Goal: Contribute content

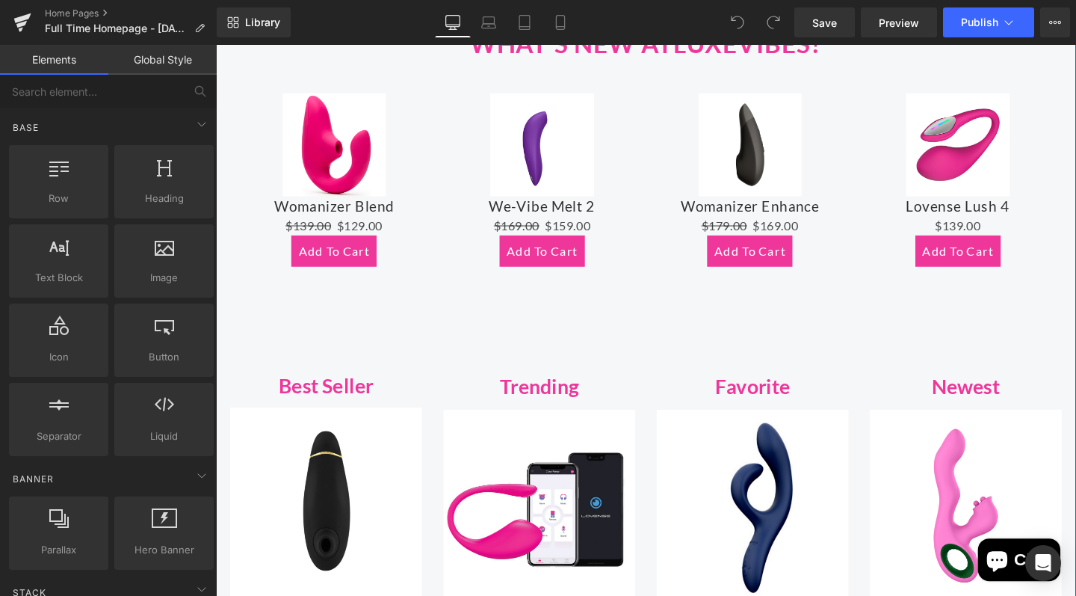
scroll to position [746, 0]
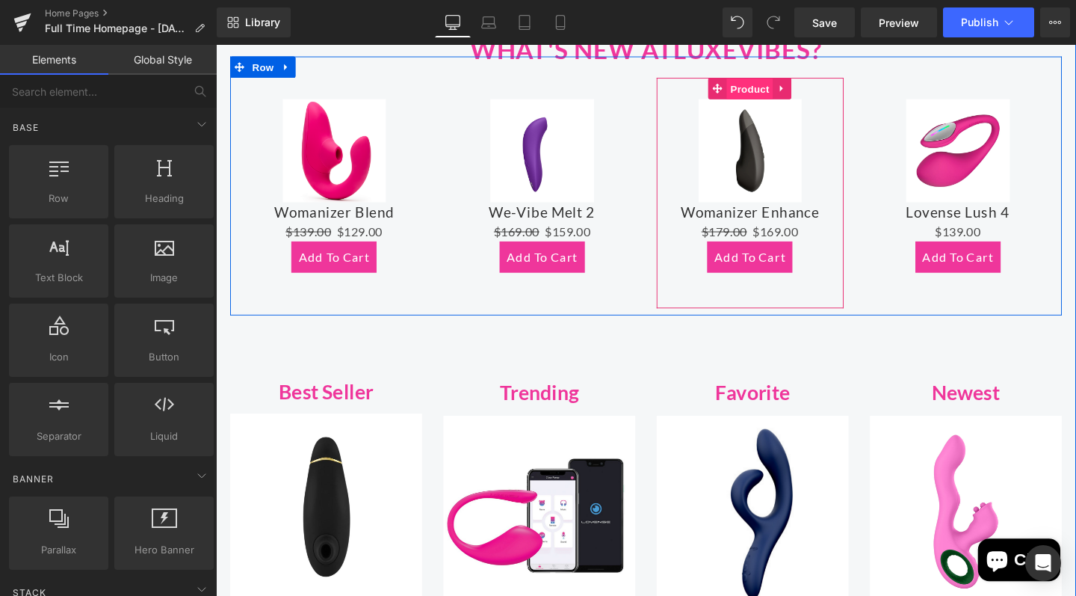
click at [780, 88] on span "Product" at bounding box center [777, 91] width 49 height 22
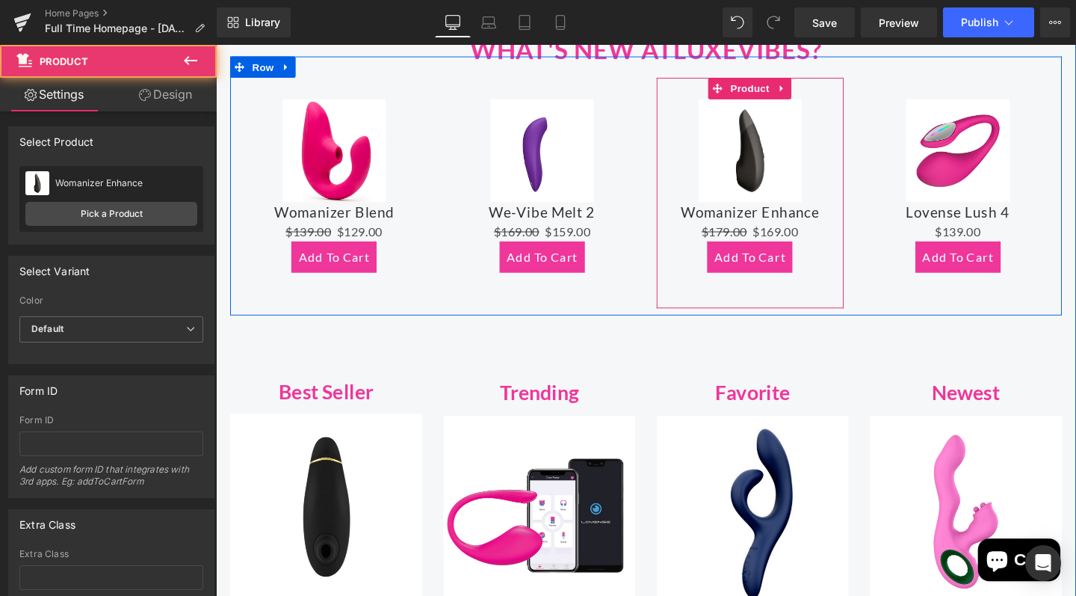
scroll to position [4260, 0]
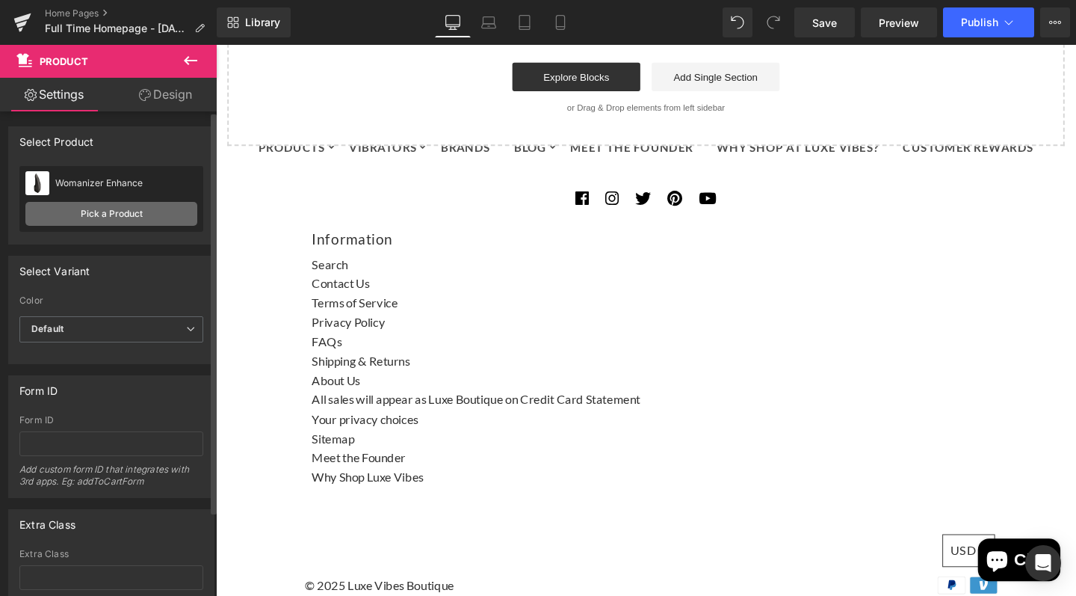
click at [131, 211] on link "Pick a Product" at bounding box center [111, 214] width 172 height 24
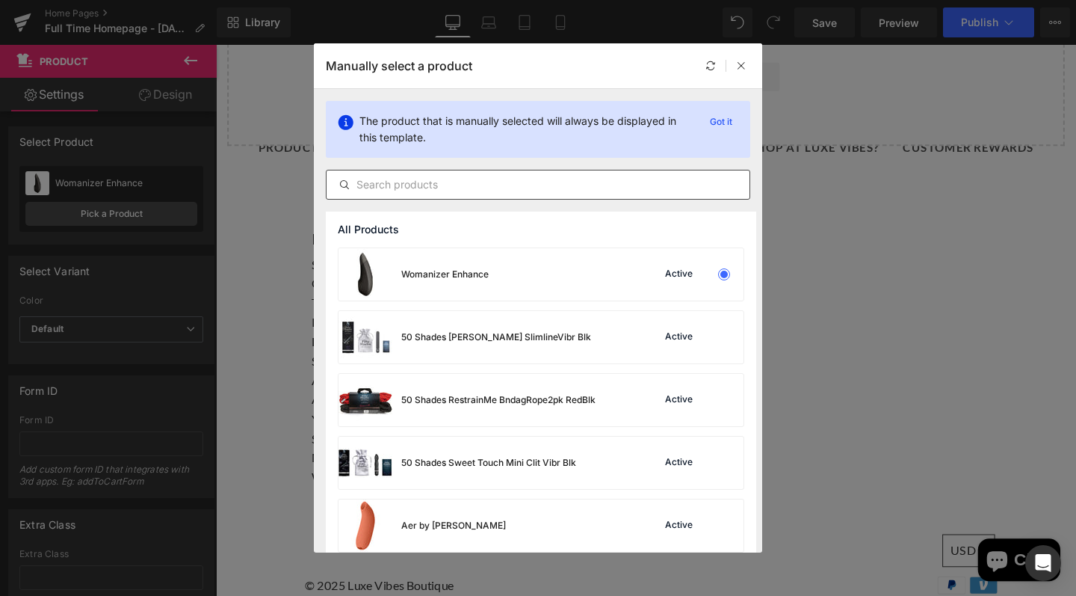
click at [433, 186] on input "text" at bounding box center [538, 185] width 423 height 18
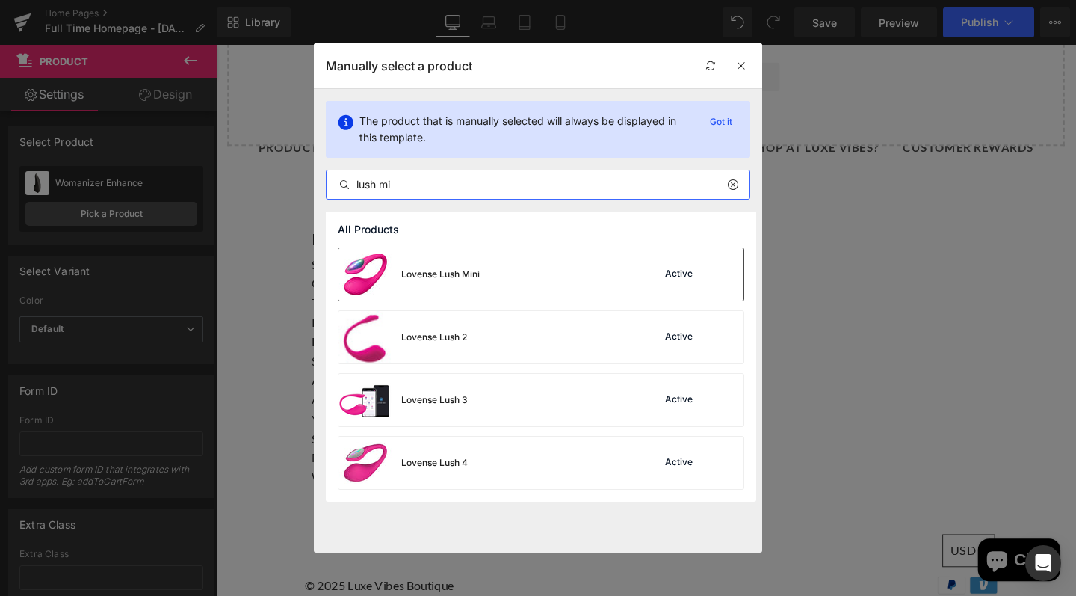
type input "lush mi"
click at [381, 275] on img at bounding box center [366, 274] width 54 height 52
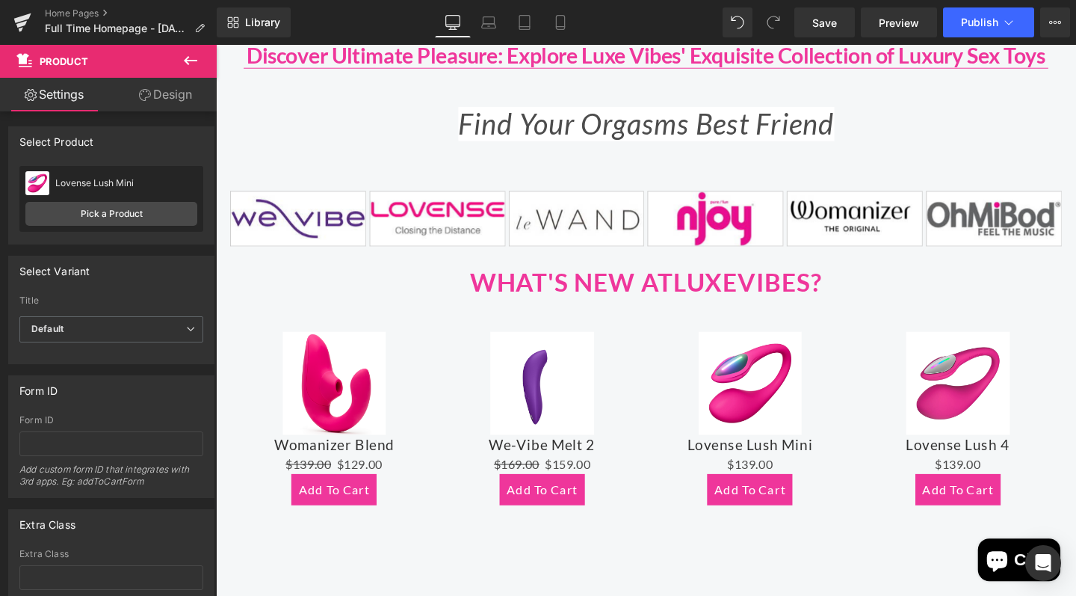
scroll to position [507, 0]
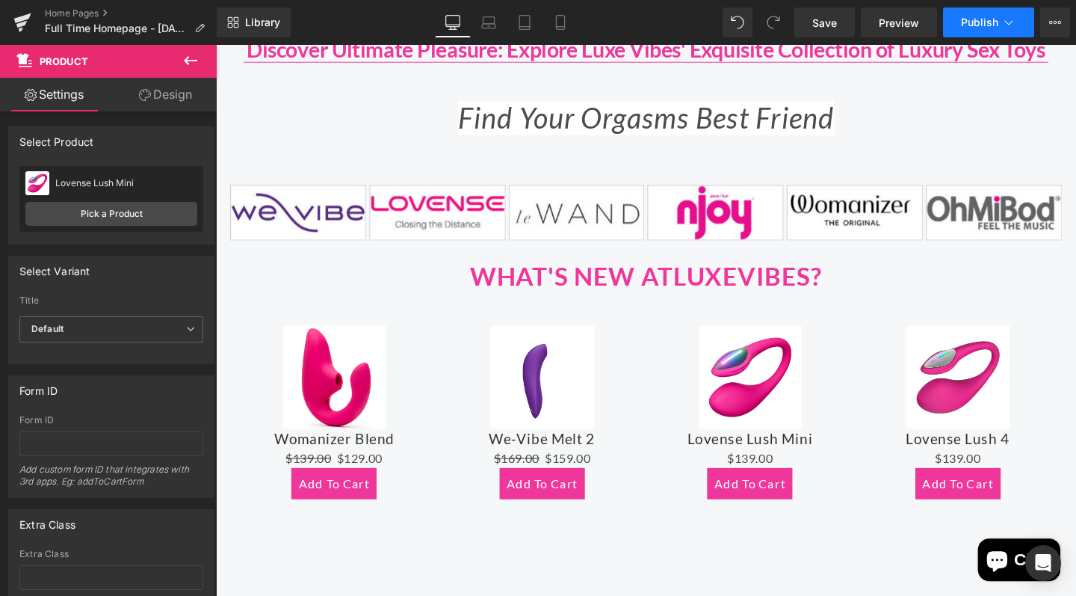
click at [971, 26] on span "Publish" at bounding box center [979, 22] width 37 height 12
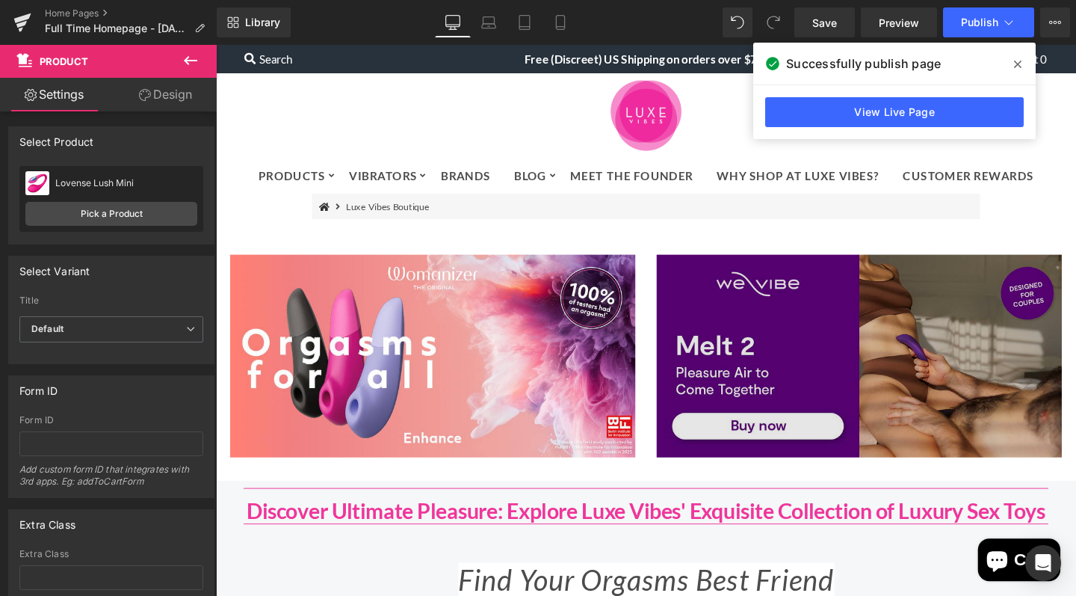
scroll to position [0, 0]
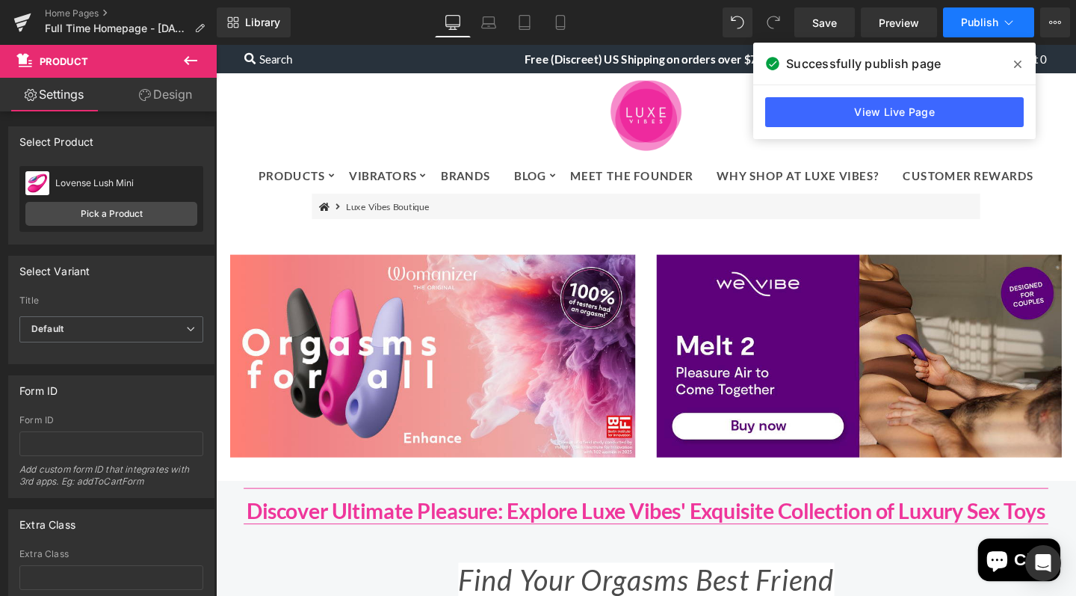
click at [970, 24] on span "Publish" at bounding box center [979, 22] width 37 height 12
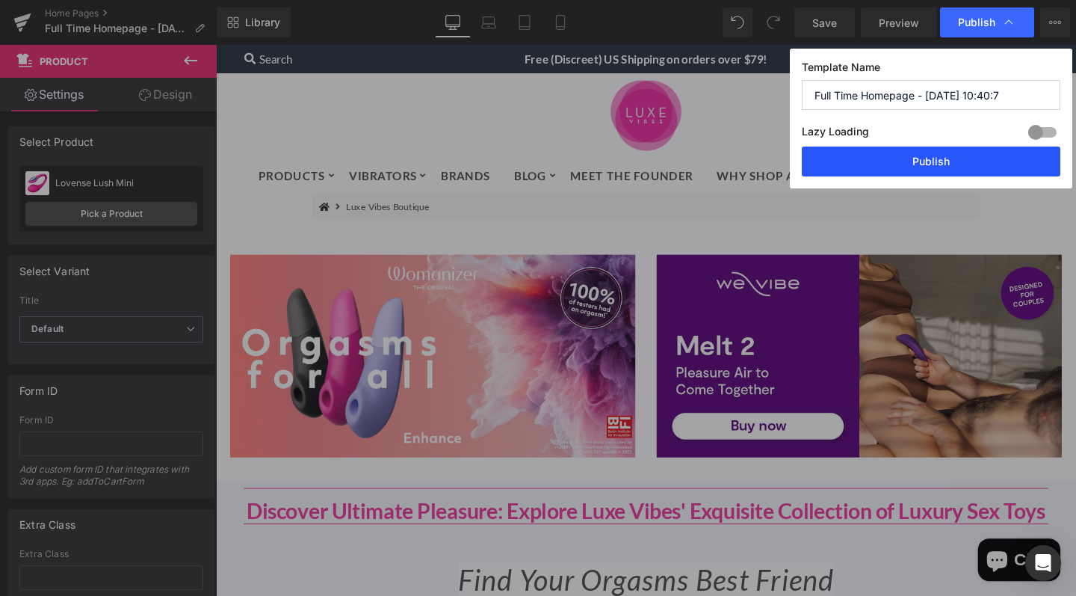
click at [905, 161] on button "Publish" at bounding box center [931, 161] width 259 height 30
